Goal: Book appointment/travel/reservation

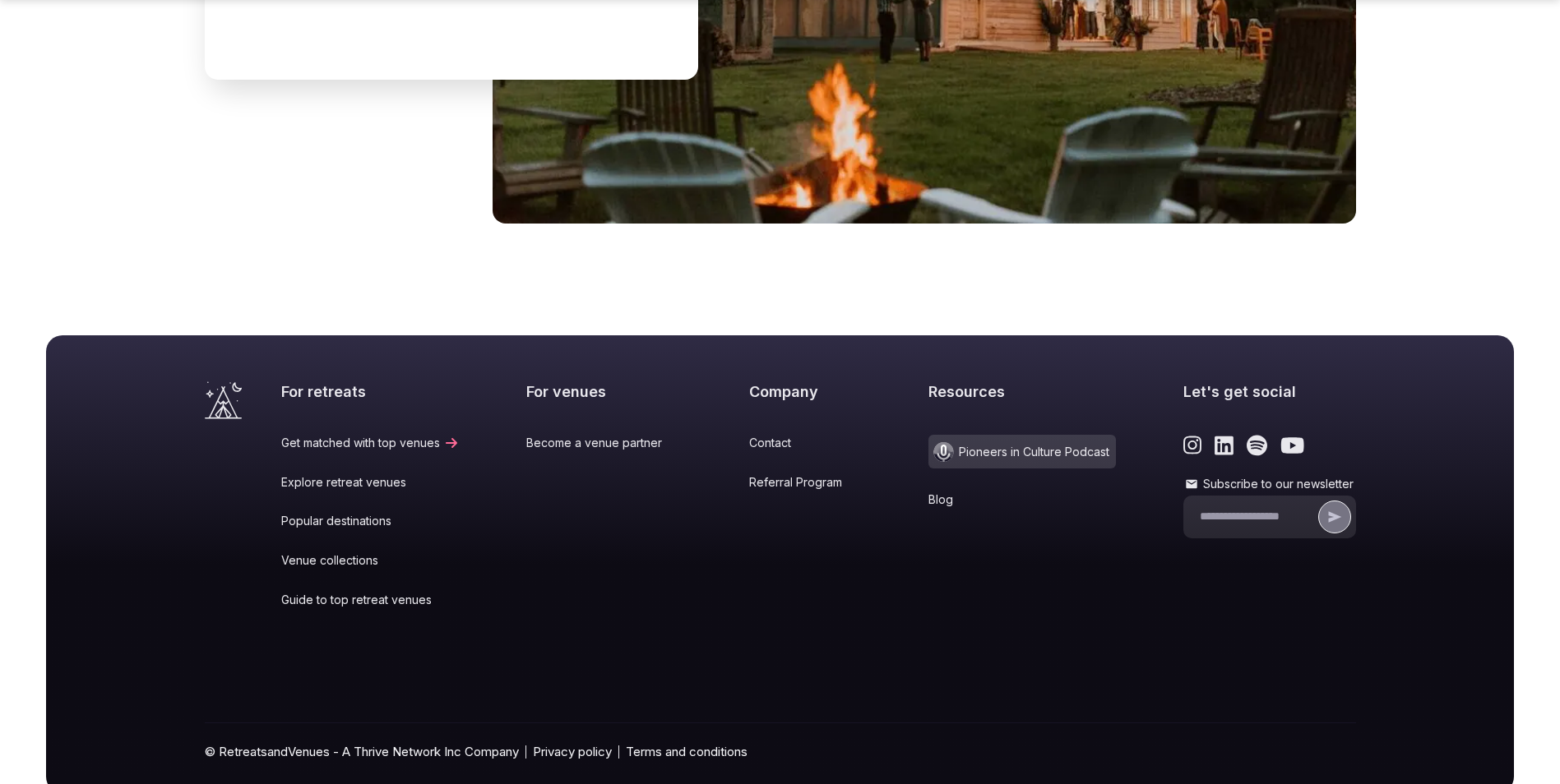
scroll to position [6785, 0]
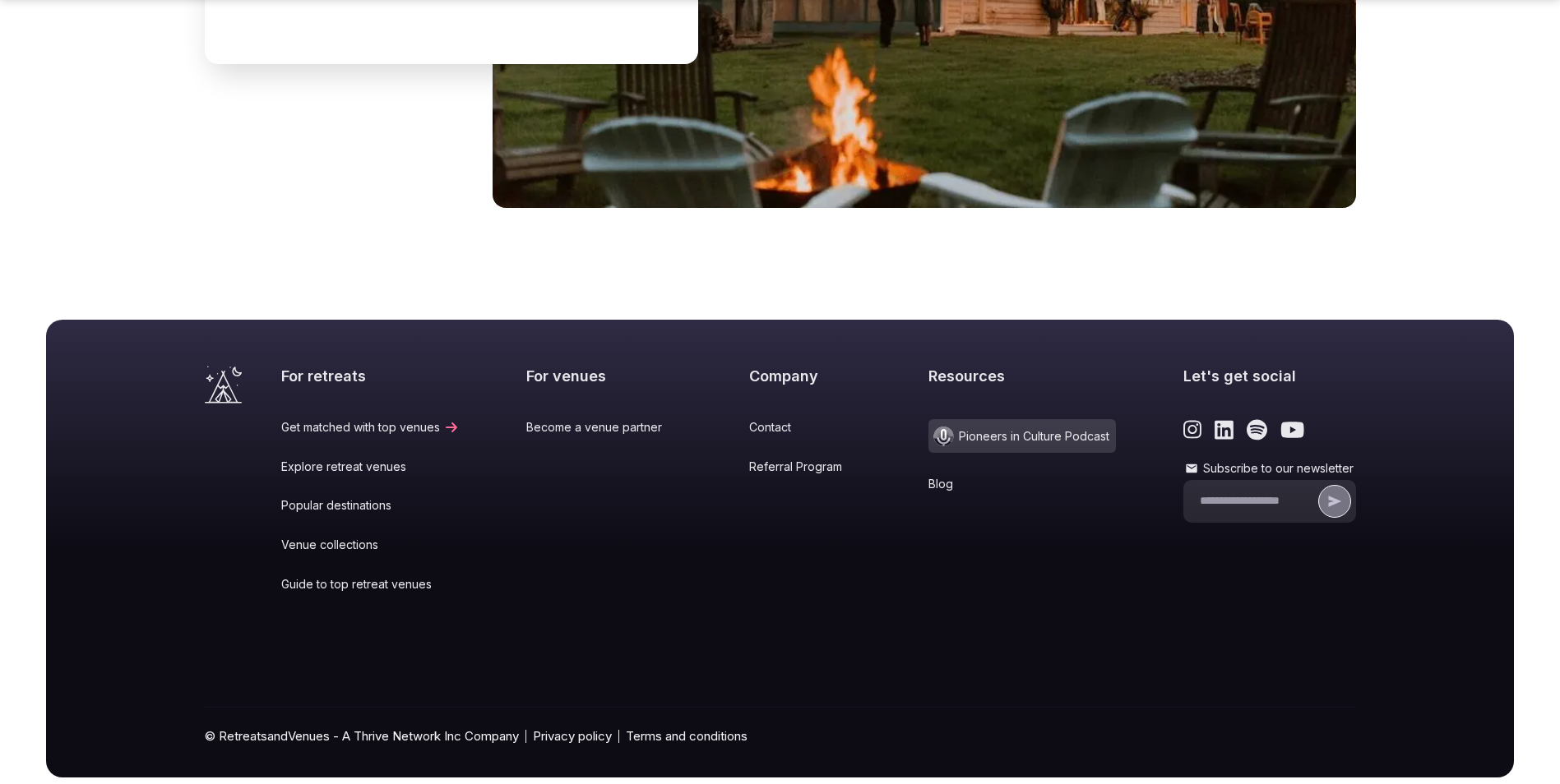
click at [352, 459] on link "Explore retreat venues" at bounding box center [370, 466] width 179 height 16
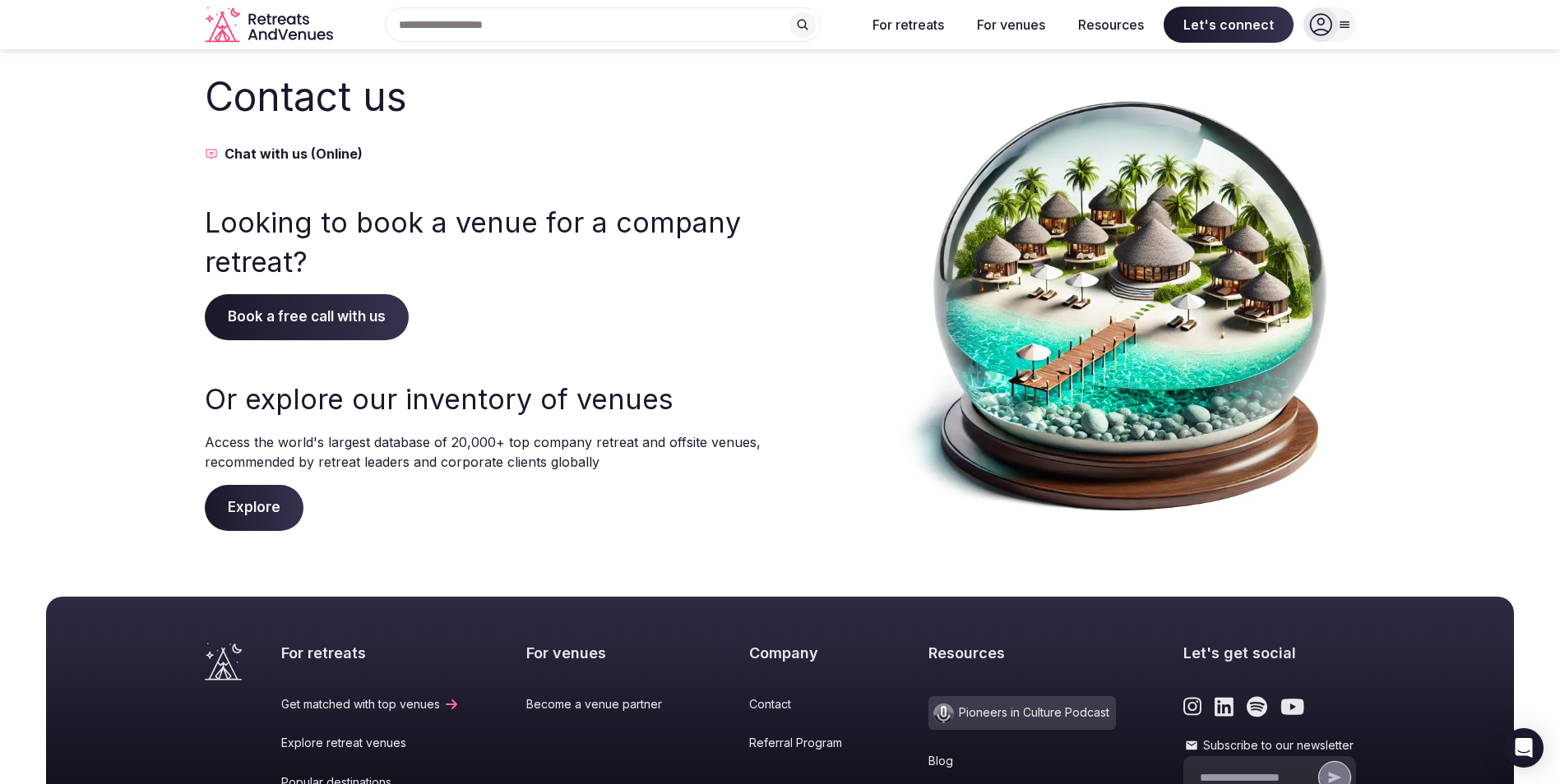
click at [345, 321] on span "Book a free call with us" at bounding box center [306, 318] width 204 height 46
